Goal: Navigation & Orientation: Find specific page/section

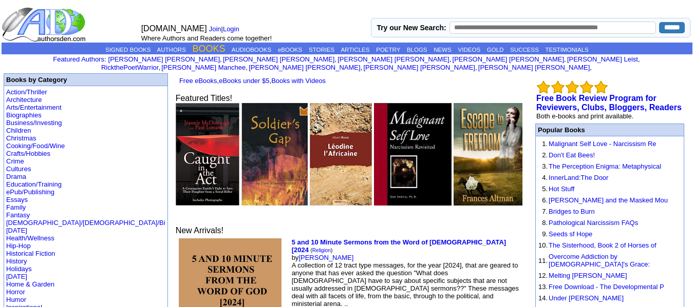
click at [202, 51] on link "BOOKS" at bounding box center [209, 49] width 33 height 10
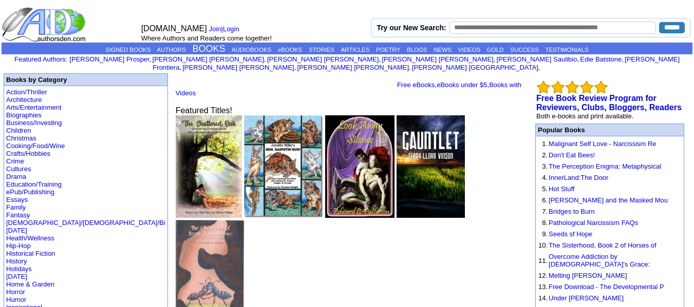
click at [42, 22] on img at bounding box center [45, 25] width 86 height 36
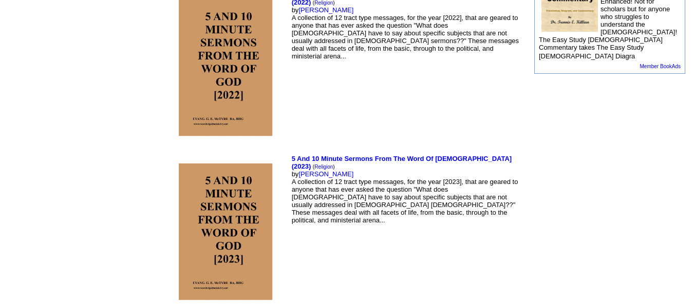
scroll to position [1848, 0]
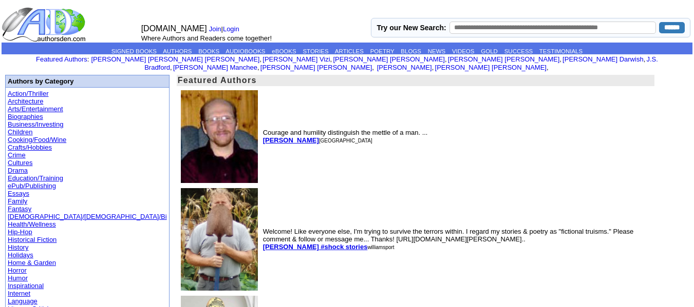
click at [56, 20] on img at bounding box center [45, 25] width 86 height 36
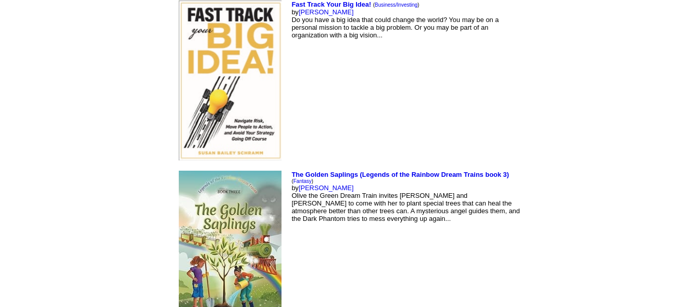
scroll to position [4922, 0]
